Goal: Transaction & Acquisition: Obtain resource

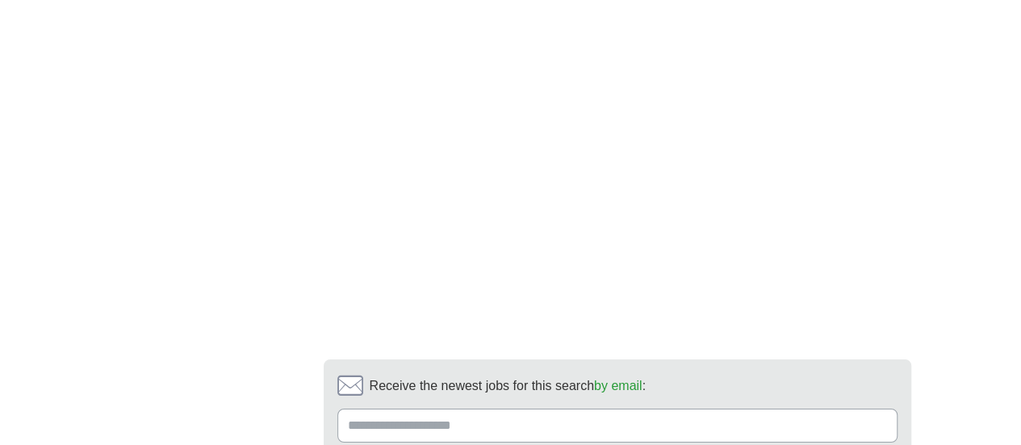
scroll to position [2690, 0]
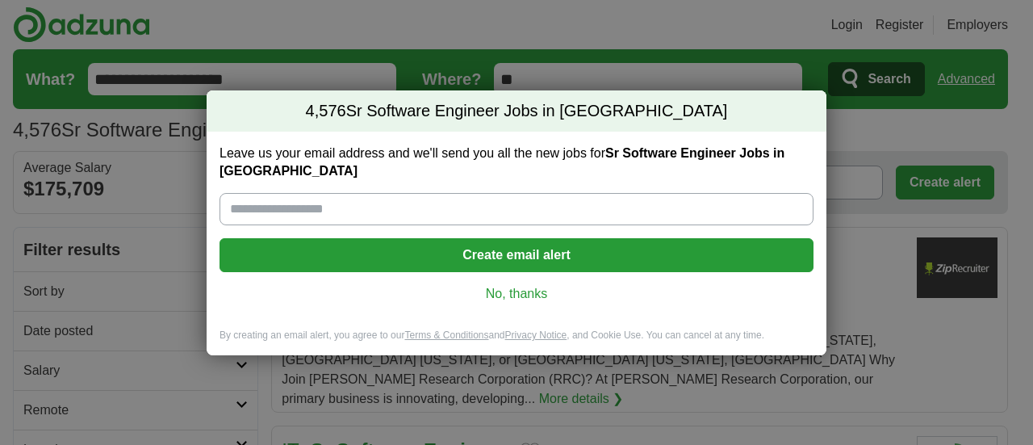
click at [512, 285] on link "No, thanks" at bounding box center [516, 294] width 568 height 18
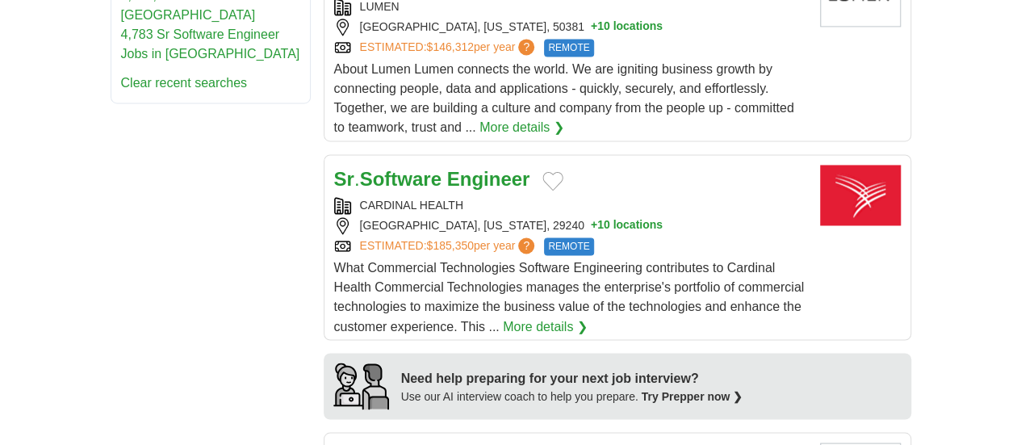
scroll to position [1076, 0]
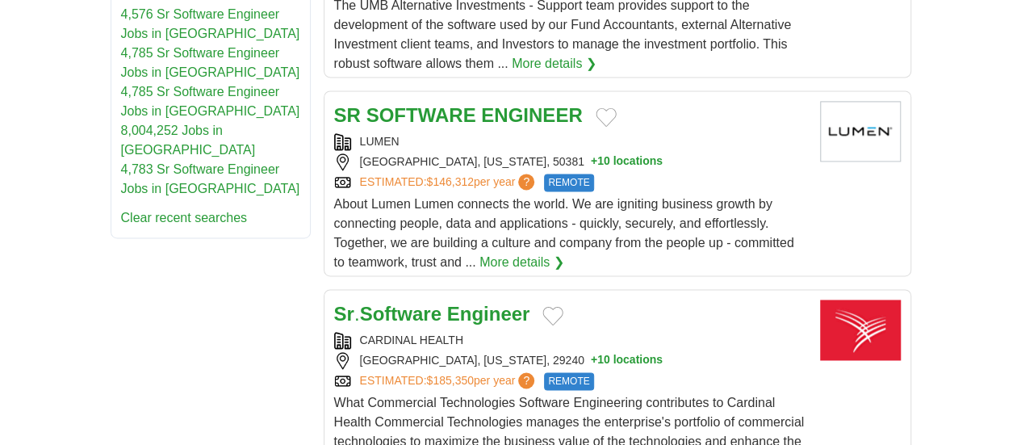
click at [447, 303] on strong "Engineer" at bounding box center [488, 314] width 83 height 22
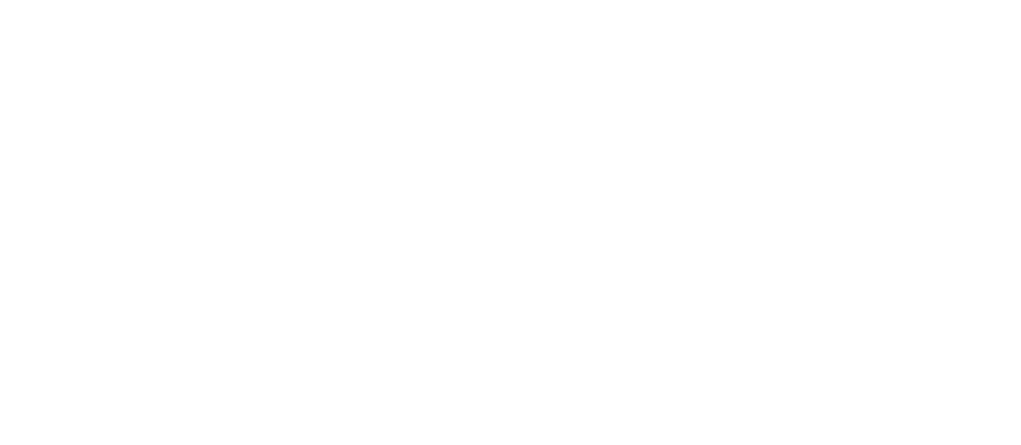
scroll to position [2825, 0]
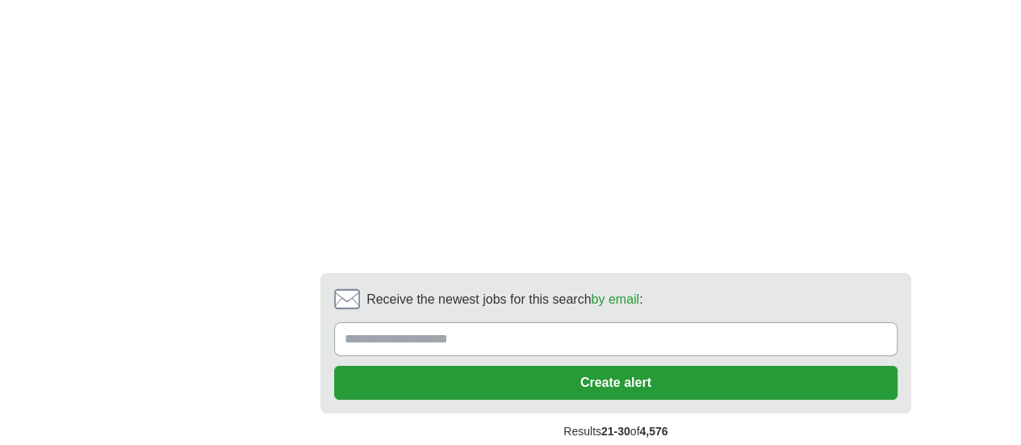
scroll to position [2907, 0]
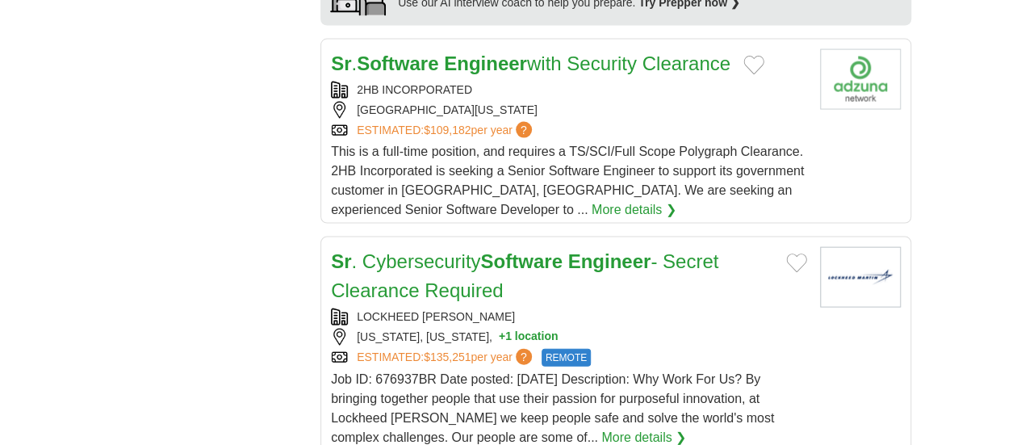
scroll to position [1614, 0]
